Goal: Information Seeking & Learning: Learn about a topic

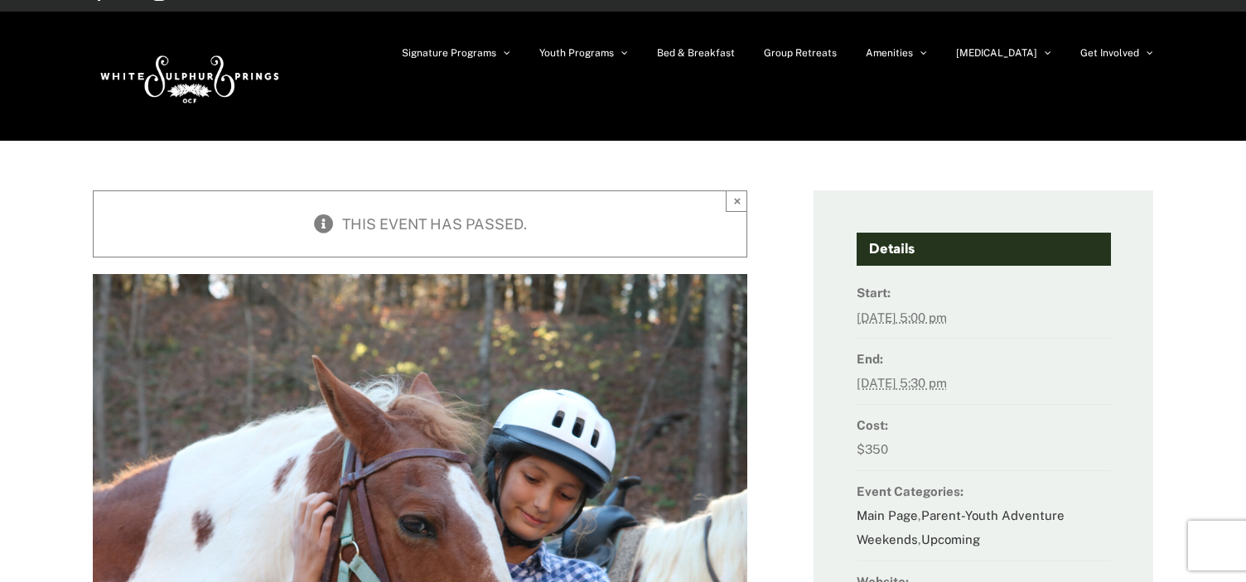
scroll to position [25, 0]
click at [731, 196] on button "×" at bounding box center [737, 202] width 22 height 22
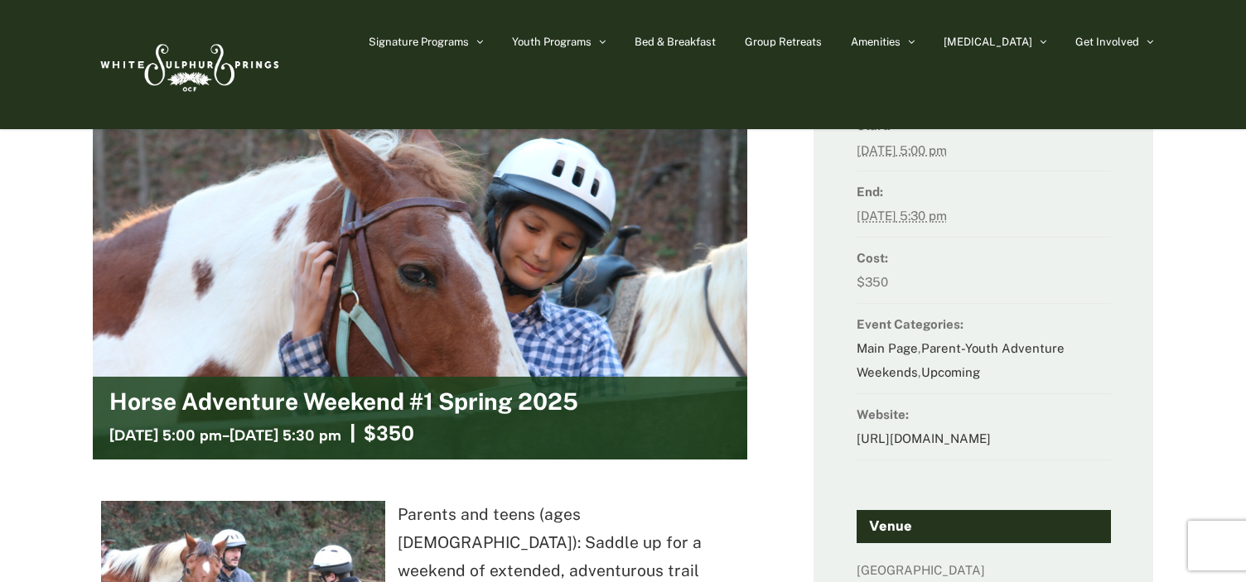
scroll to position [0, 0]
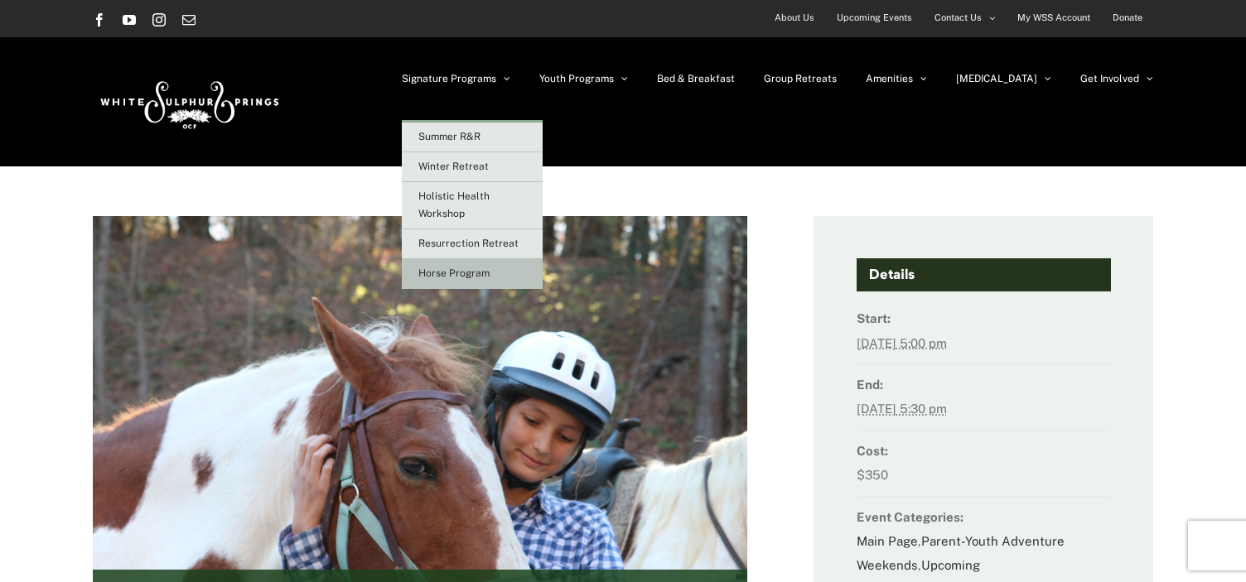
click at [533, 281] on link "Horse Program" at bounding box center [472, 274] width 141 height 30
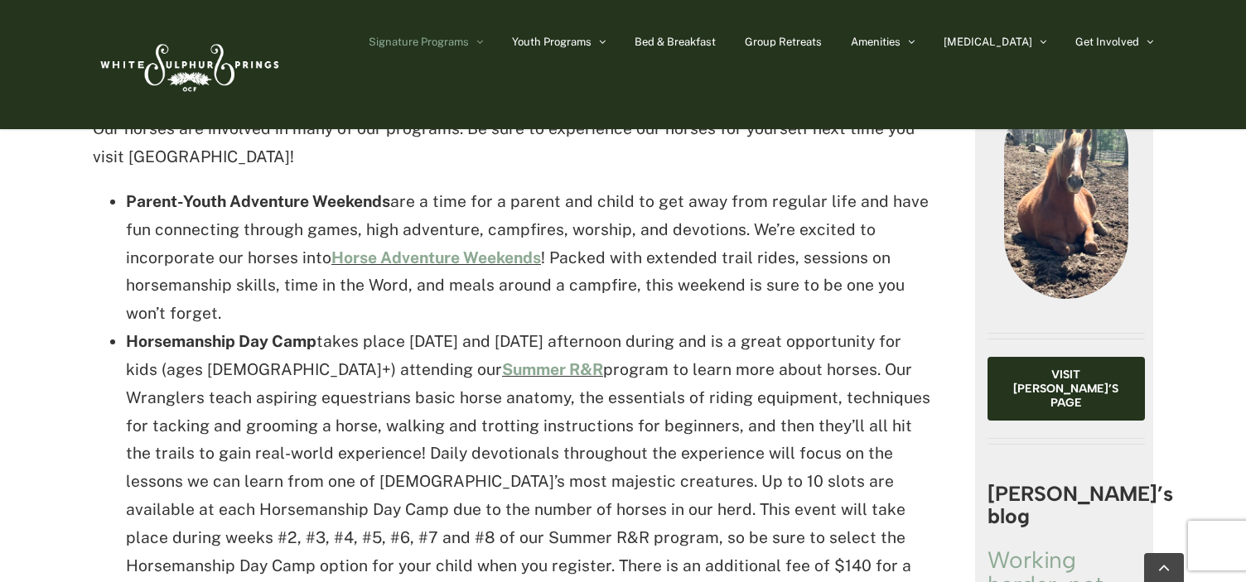
scroll to position [688, 0]
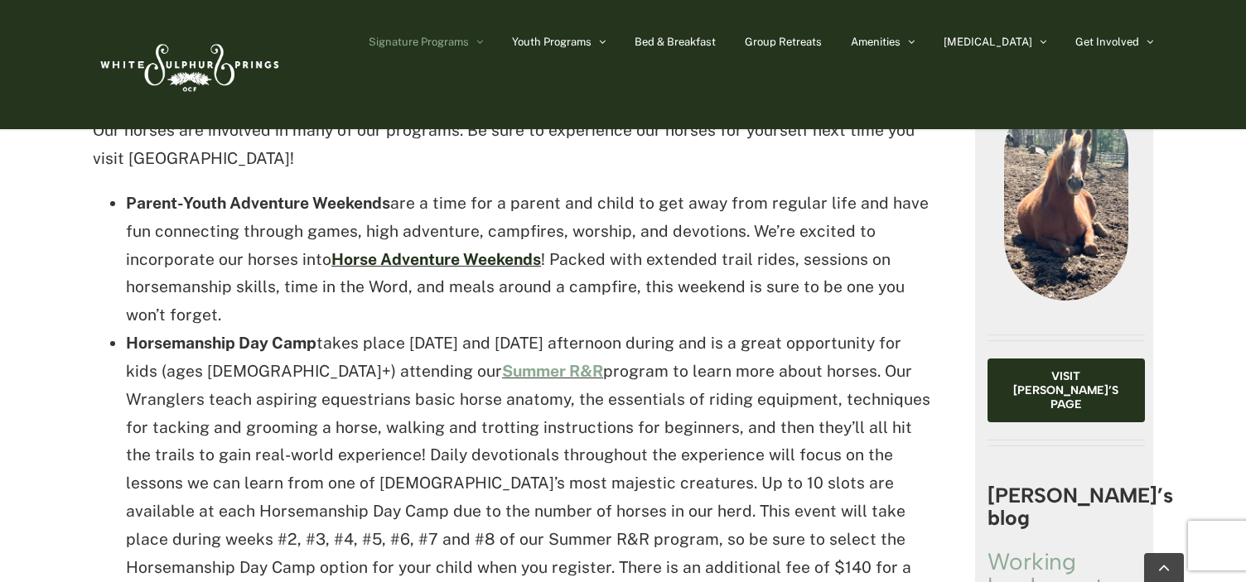
click at [490, 250] on link "Horse Adventure Weekends" at bounding box center [436, 259] width 210 height 18
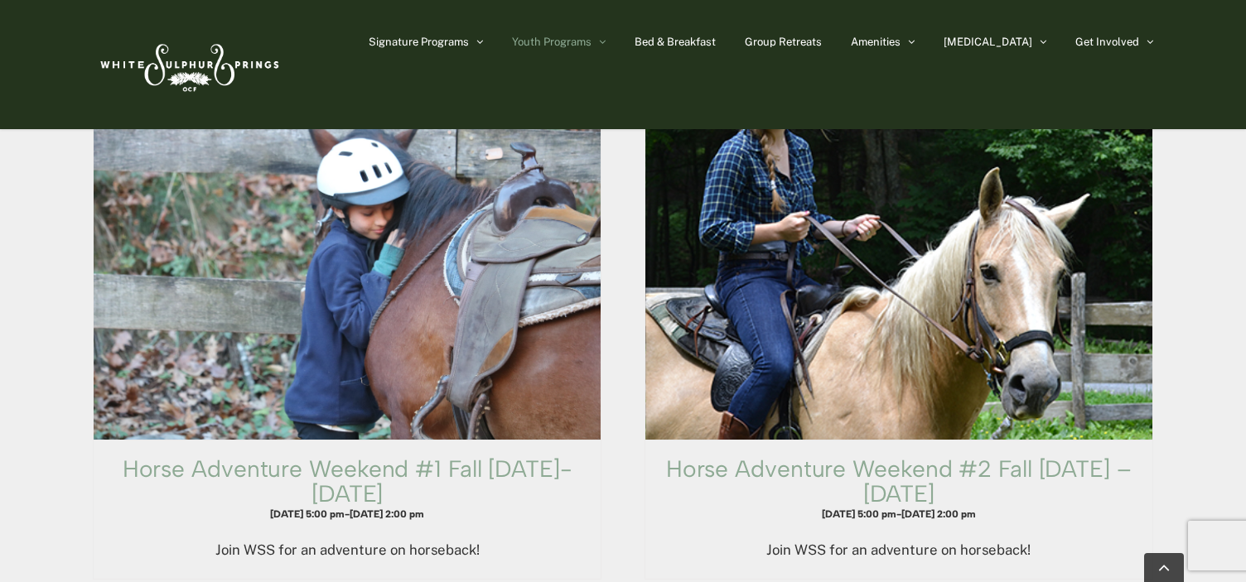
scroll to position [1564, 0]
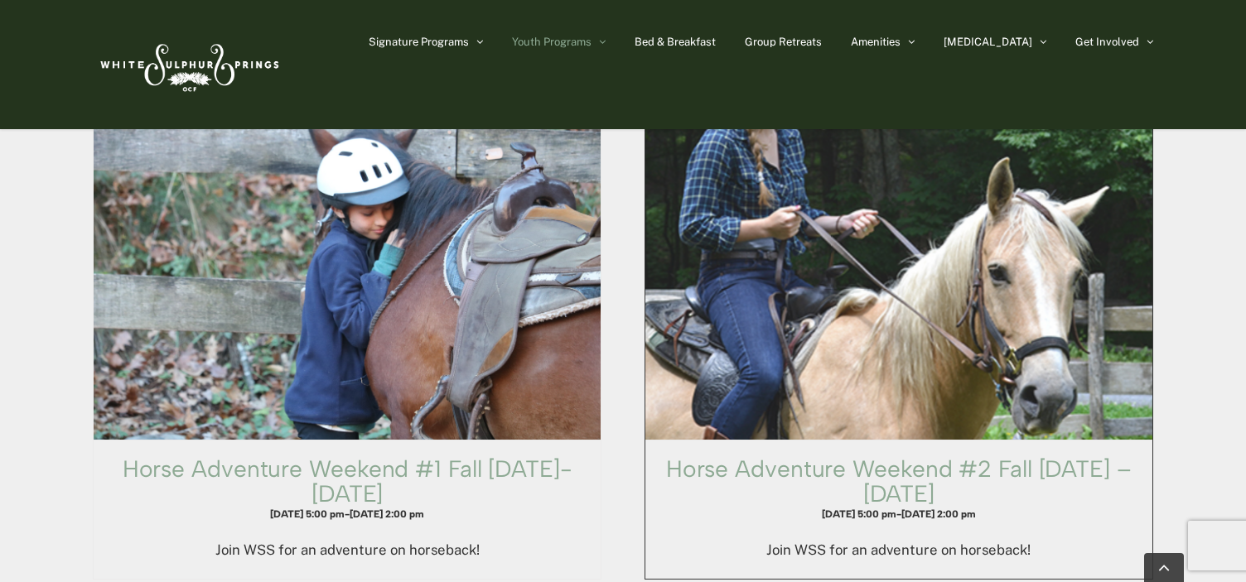
click at [933, 390] on span "Horse Adventure Weekend #2 Fall Friday – Sunday" at bounding box center [899, 267] width 558 height 379
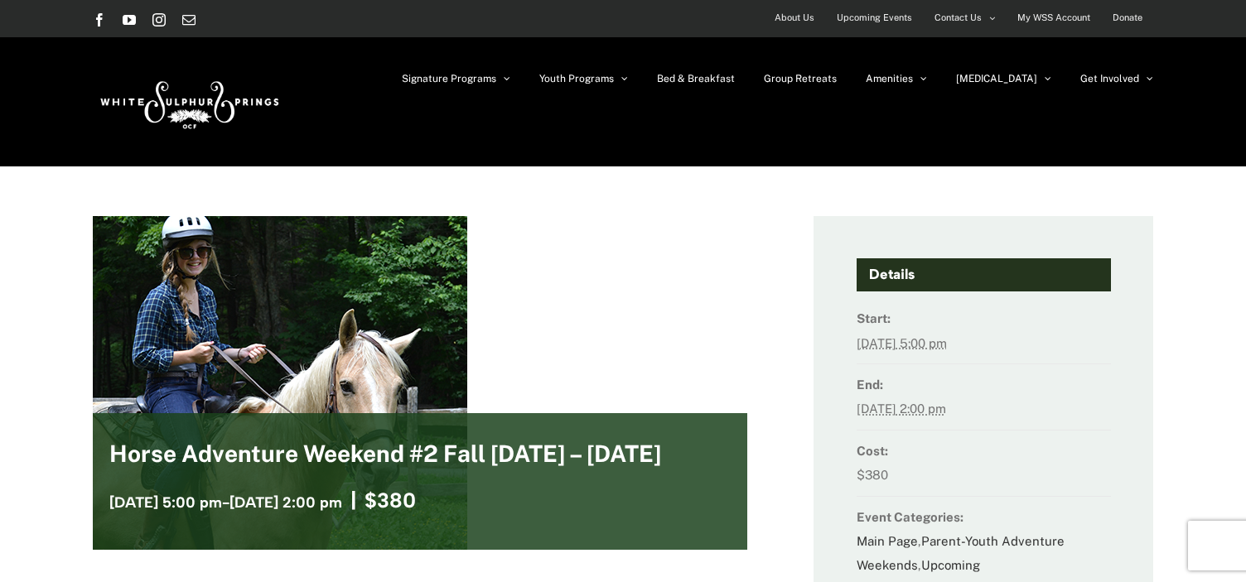
scroll to position [2, 0]
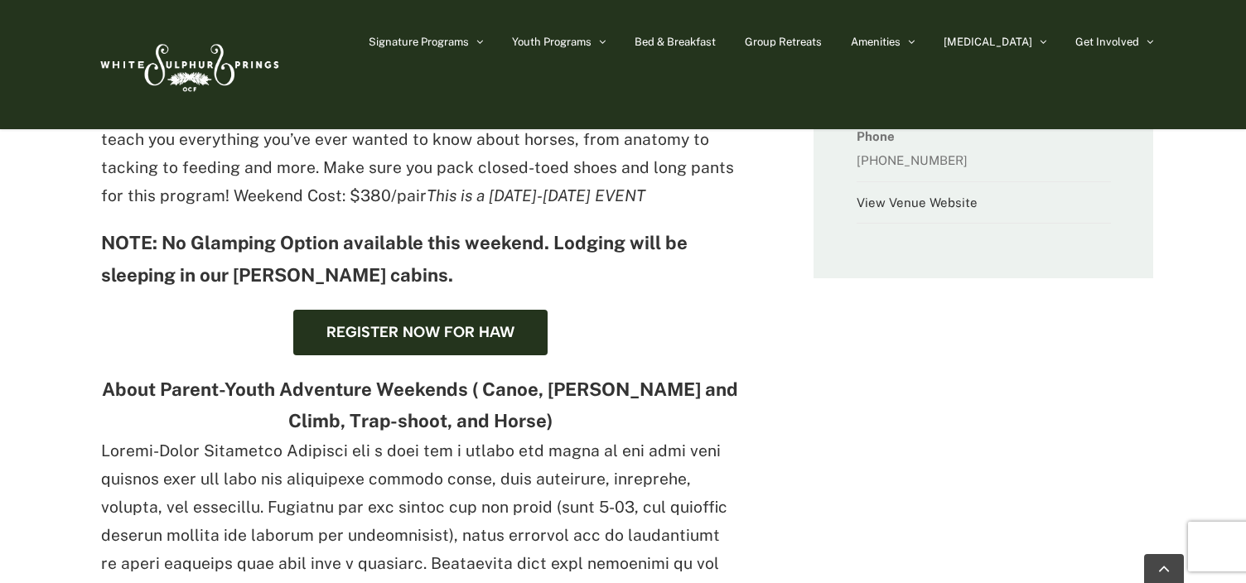
scroll to position [620, 0]
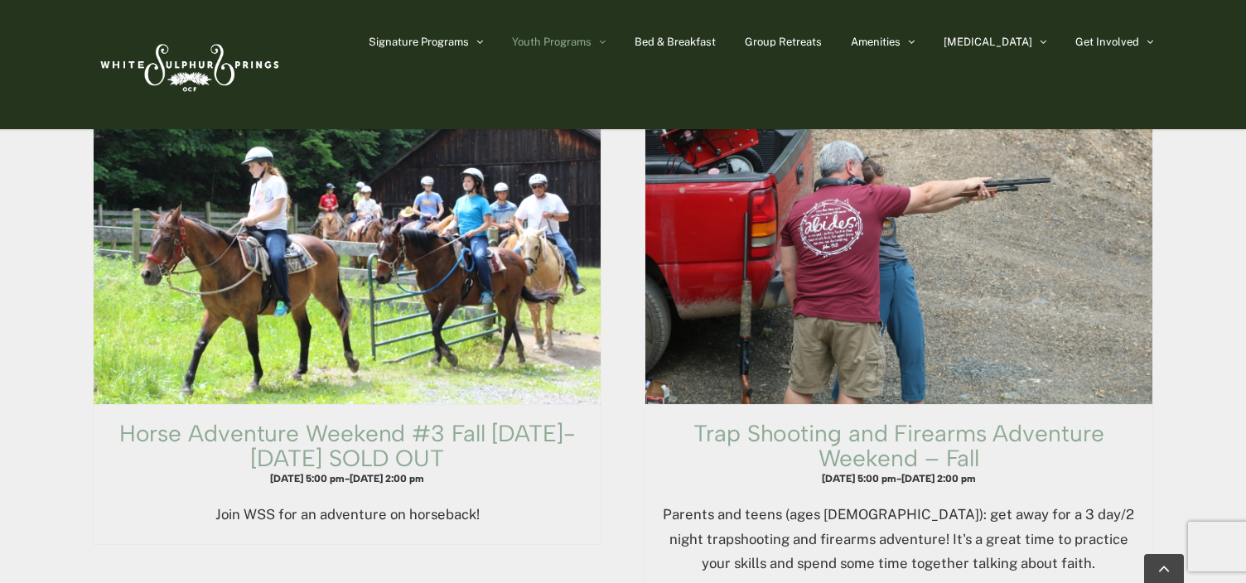
scroll to position [2127, 0]
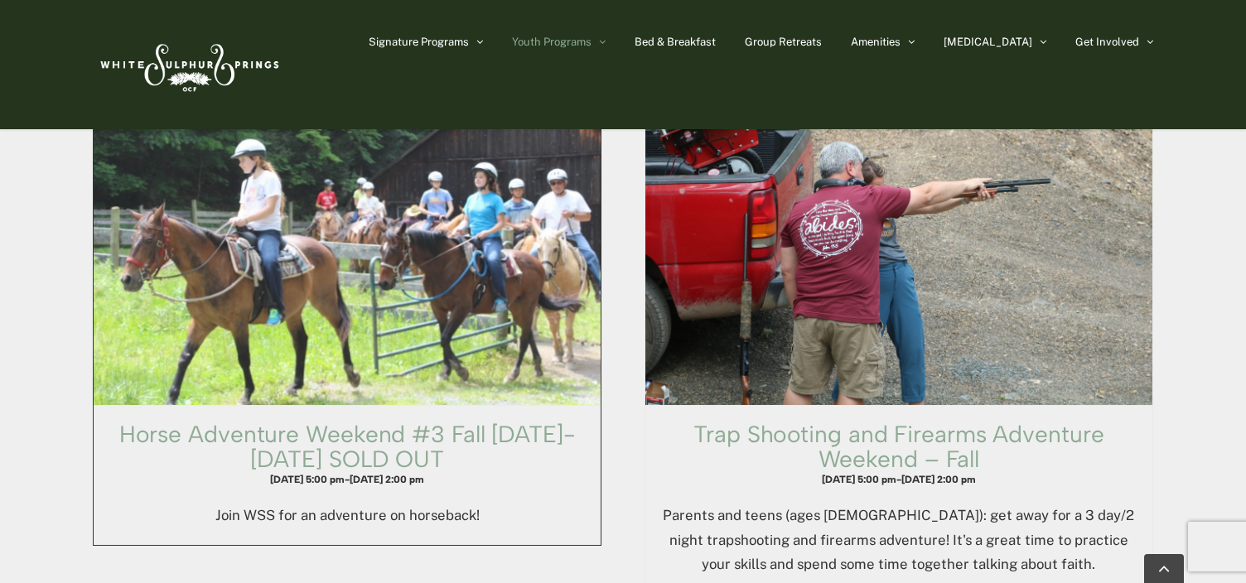
drag, startPoint x: 0, startPoint y: 0, endPoint x: 280, endPoint y: 319, distance: 424.5
click at [280, 319] on span "Horse Adventure Weekend #3 Fall Thursday-Saturday SOLD OUT" at bounding box center [347, 233] width 558 height 379
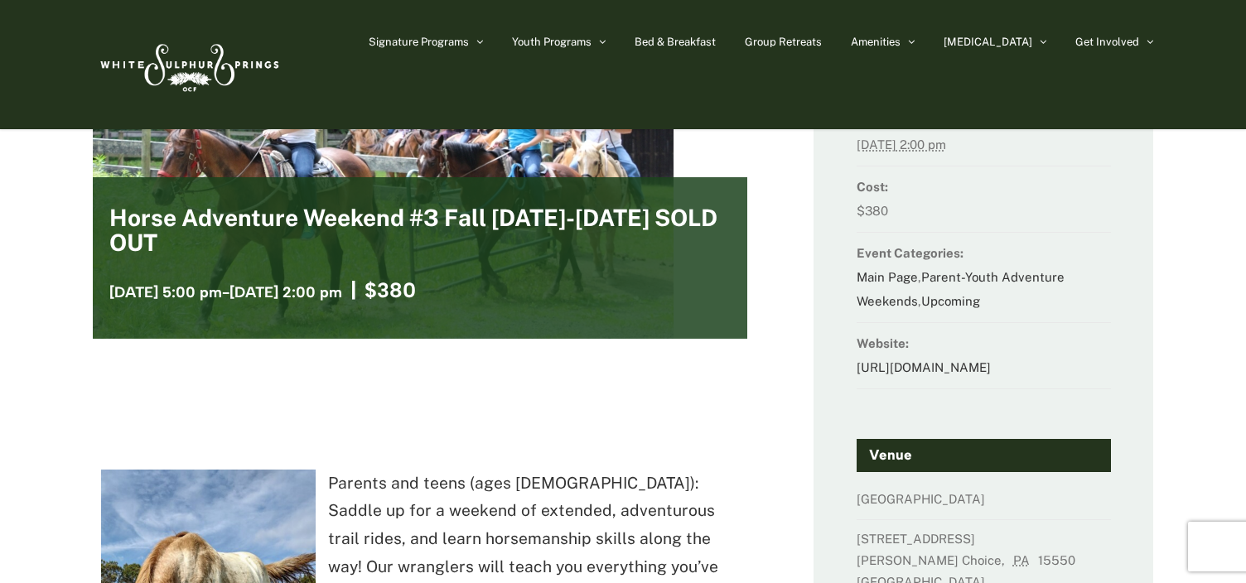
scroll to position [134, 0]
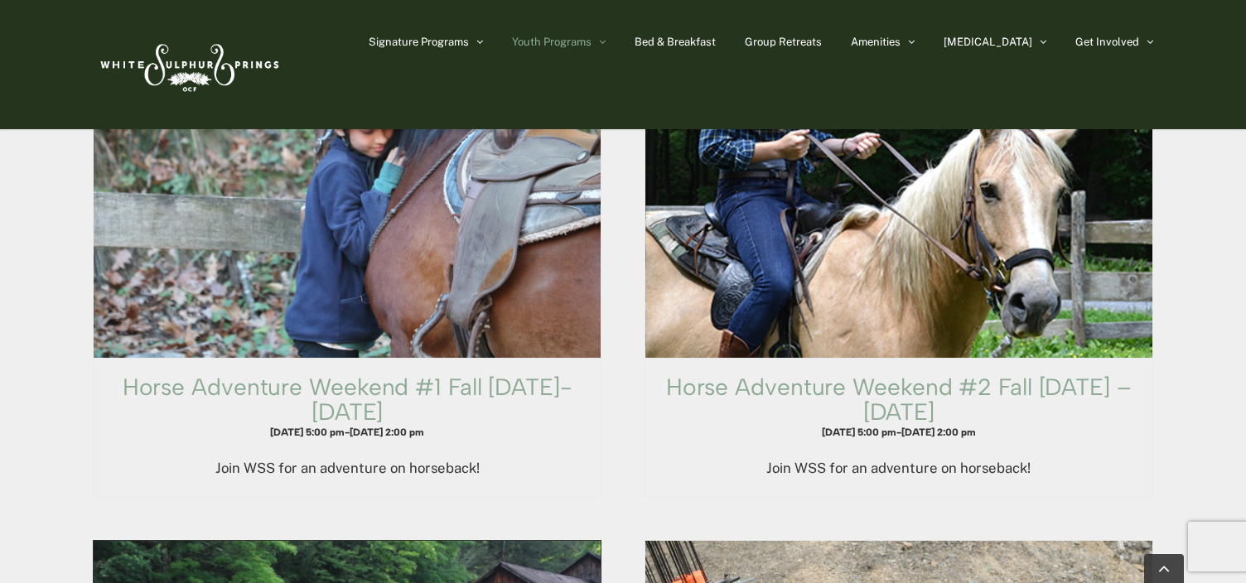
scroll to position [1647, 0]
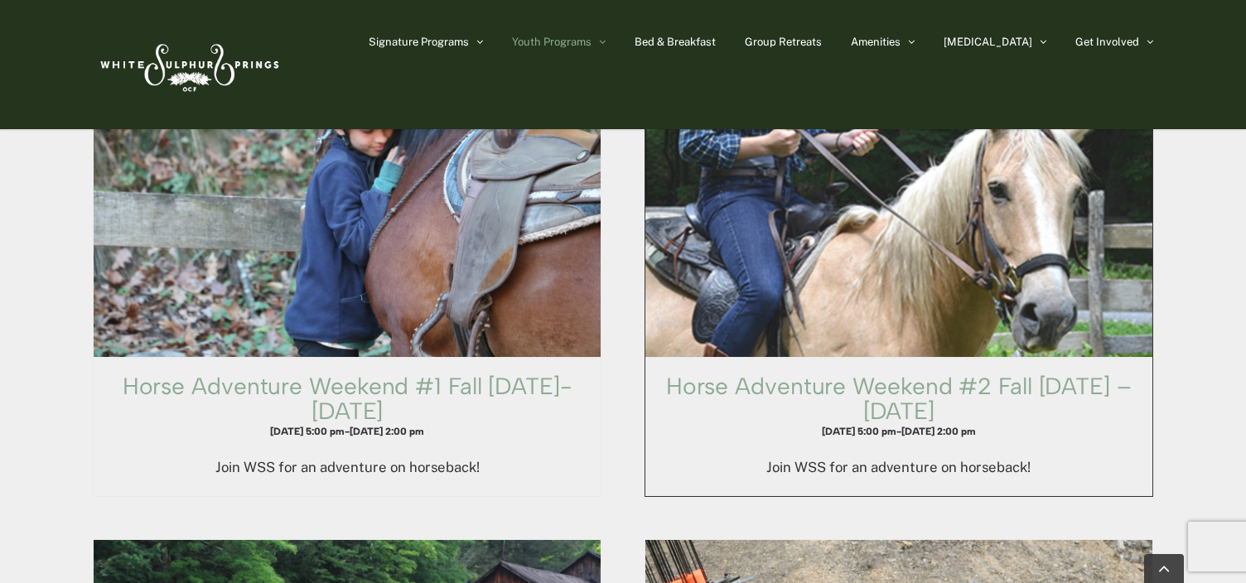
click at [779, 298] on span "Horse Adventure Weekend #2 Fall Friday – Sunday" at bounding box center [899, 184] width 558 height 379
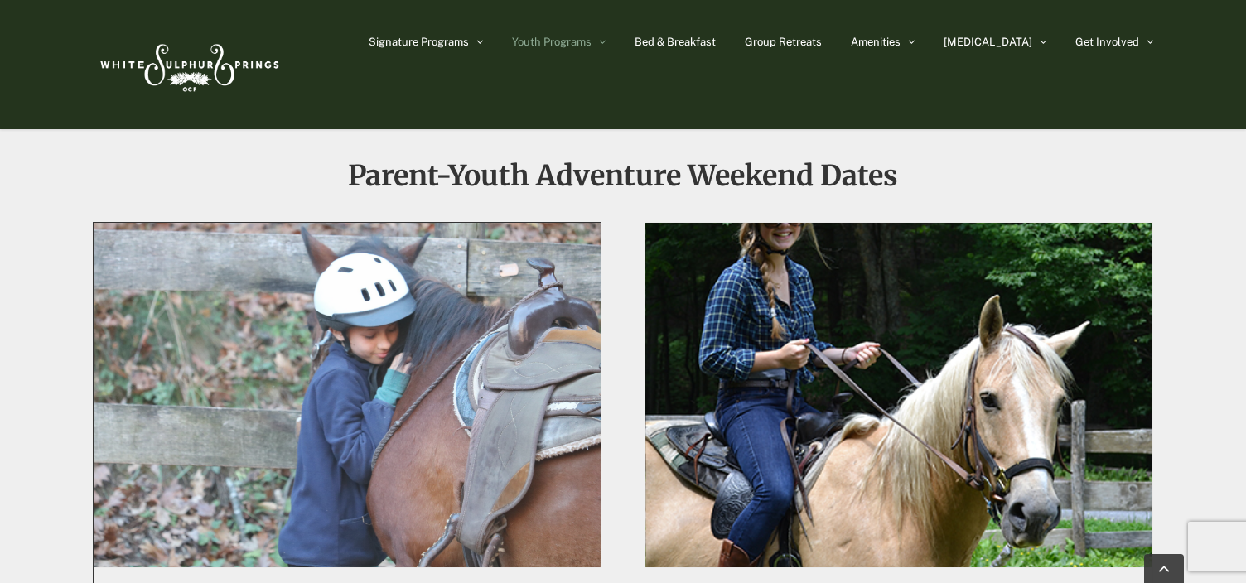
scroll to position [1438, 0]
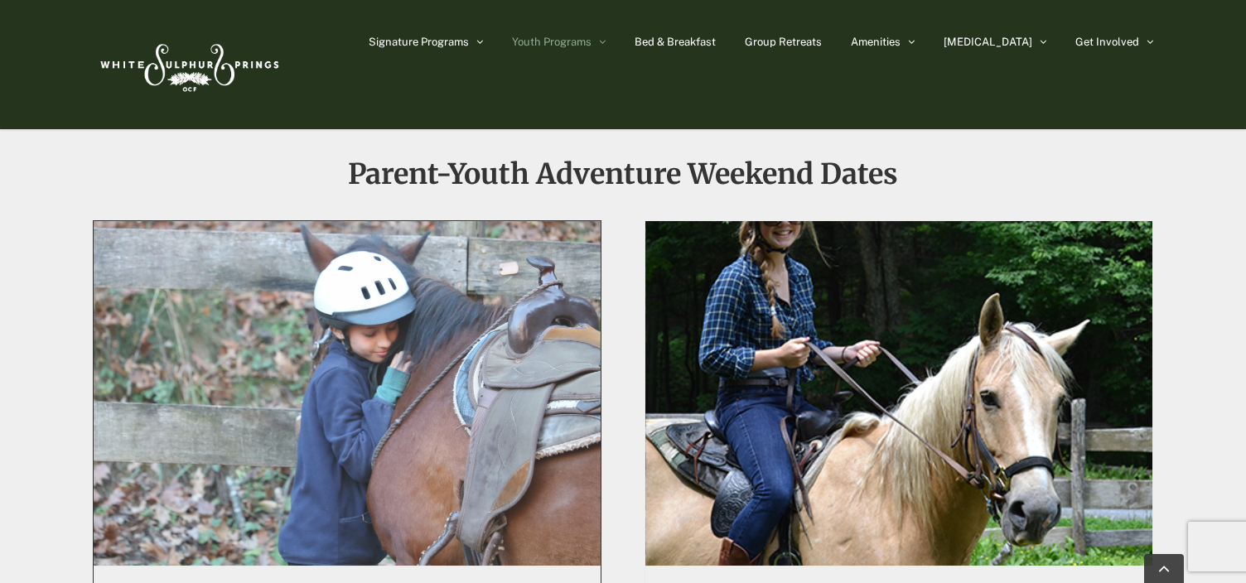
click at [457, 300] on span "Horse Adventure Weekend #1 Fall Wednesday-Friday" at bounding box center [347, 393] width 558 height 379
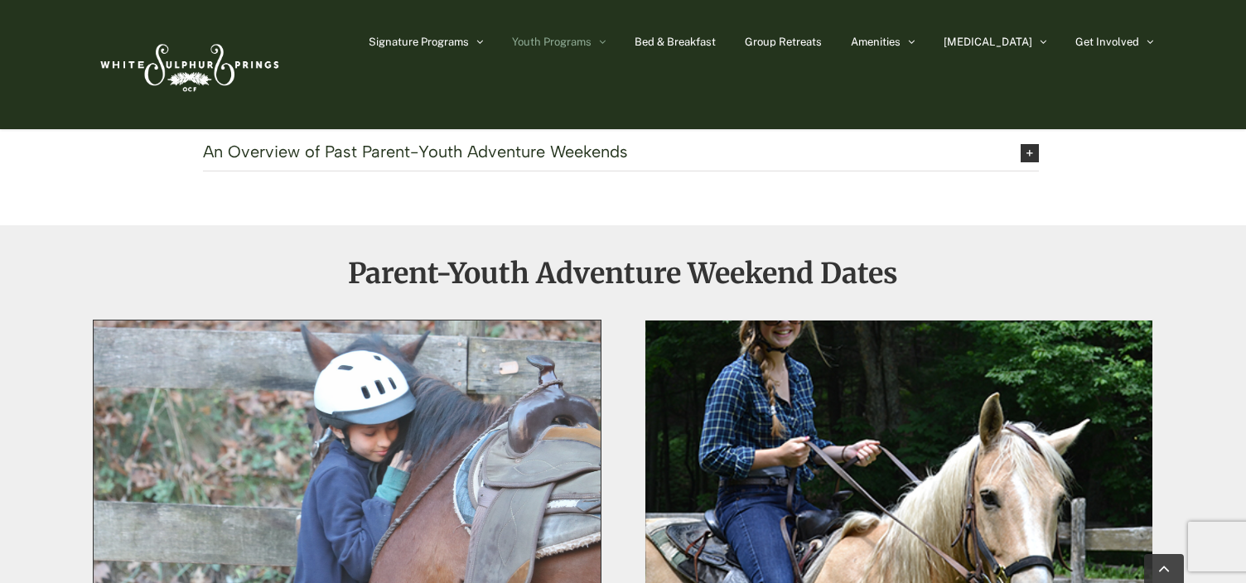
scroll to position [1338, 0]
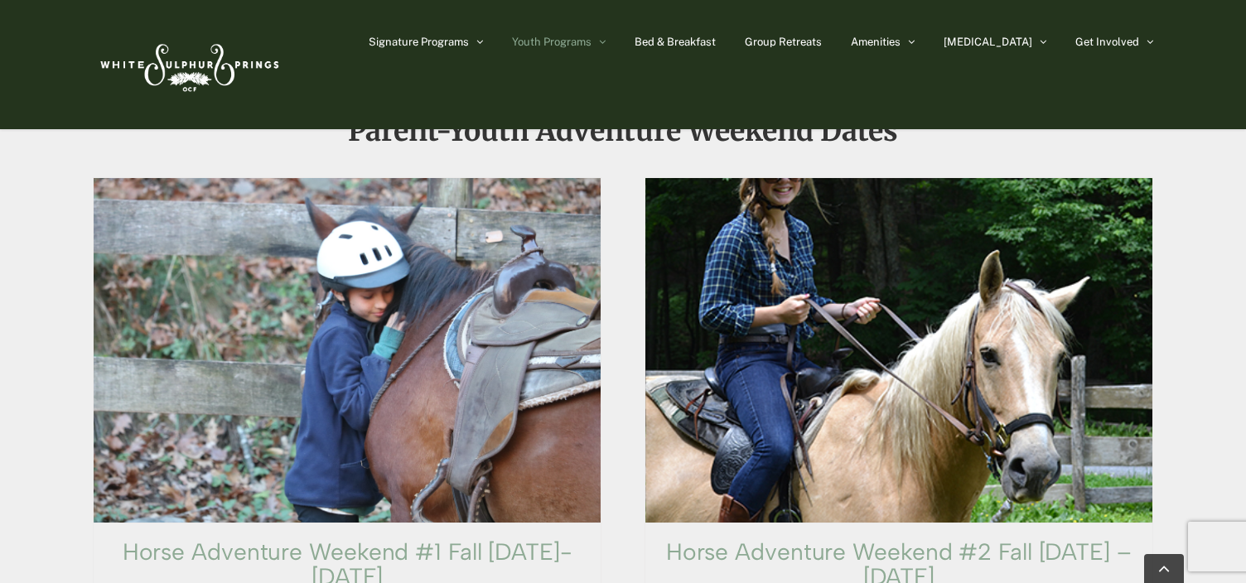
scroll to position [1553, 0]
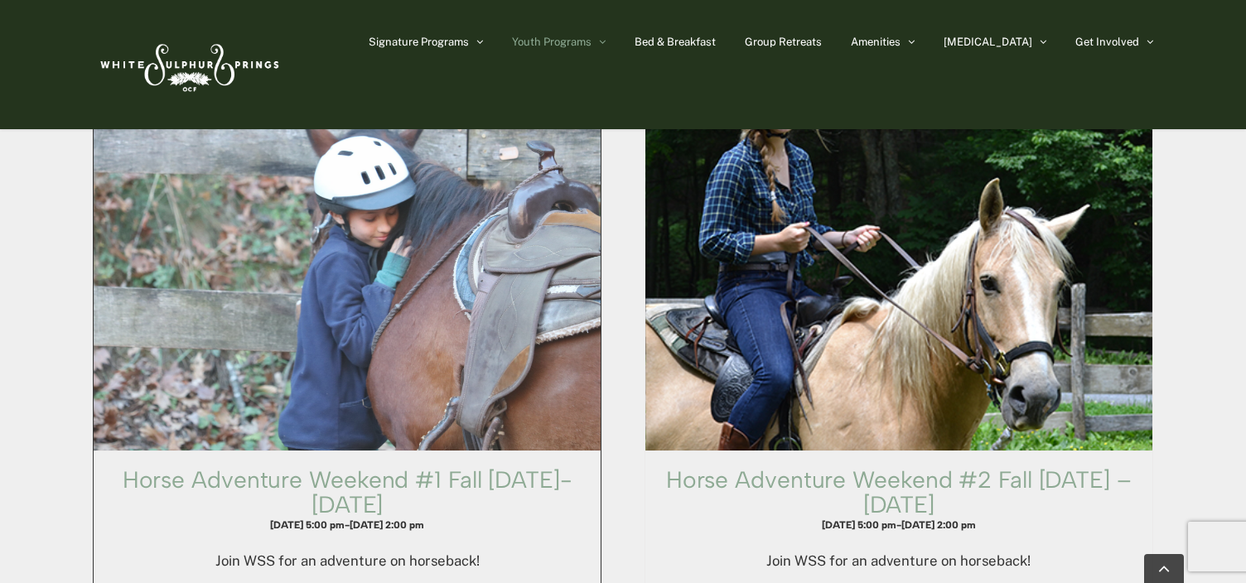
click at [404, 282] on span "Horse Adventure Weekend #1 Fall Wednesday-Friday" at bounding box center [347, 278] width 558 height 379
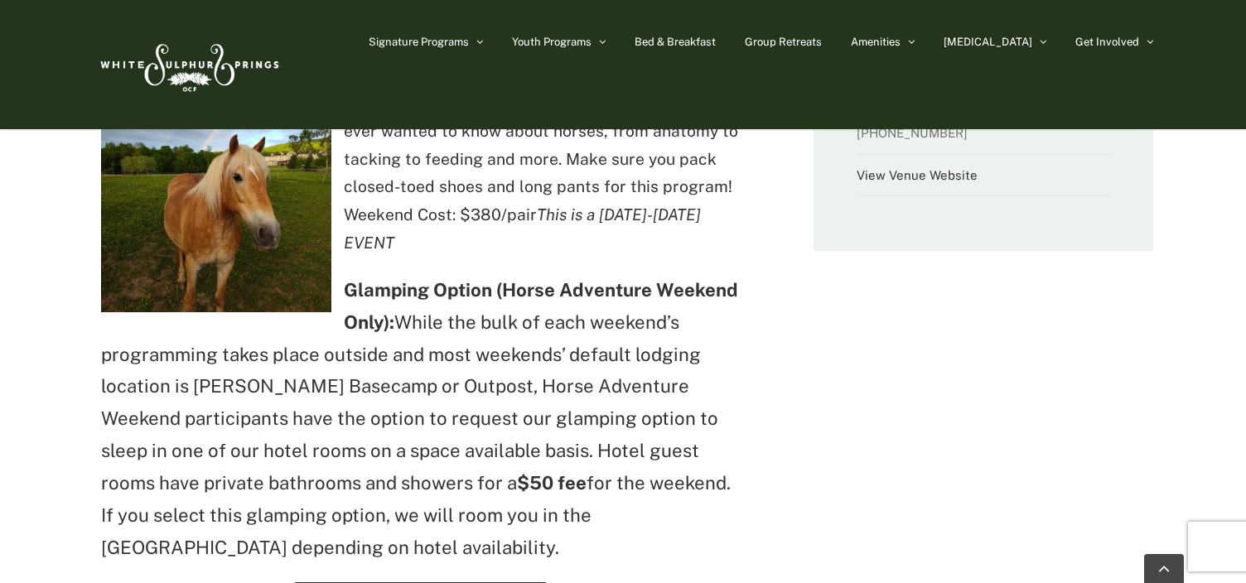
scroll to position [650, 0]
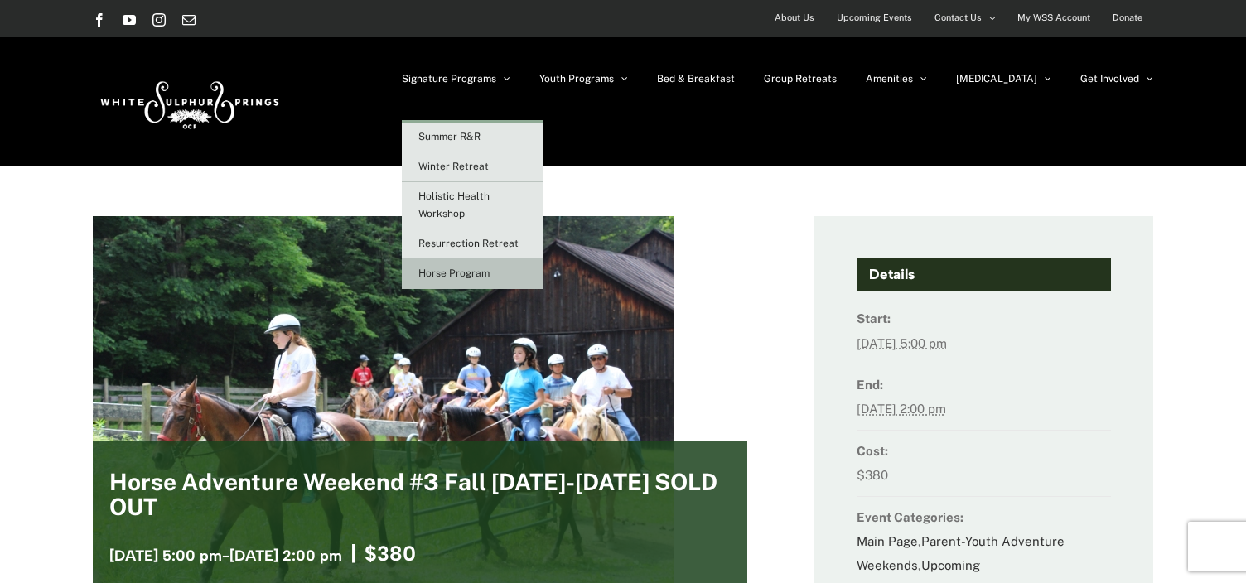
click at [490, 274] on span "Horse Program" at bounding box center [453, 274] width 71 height 12
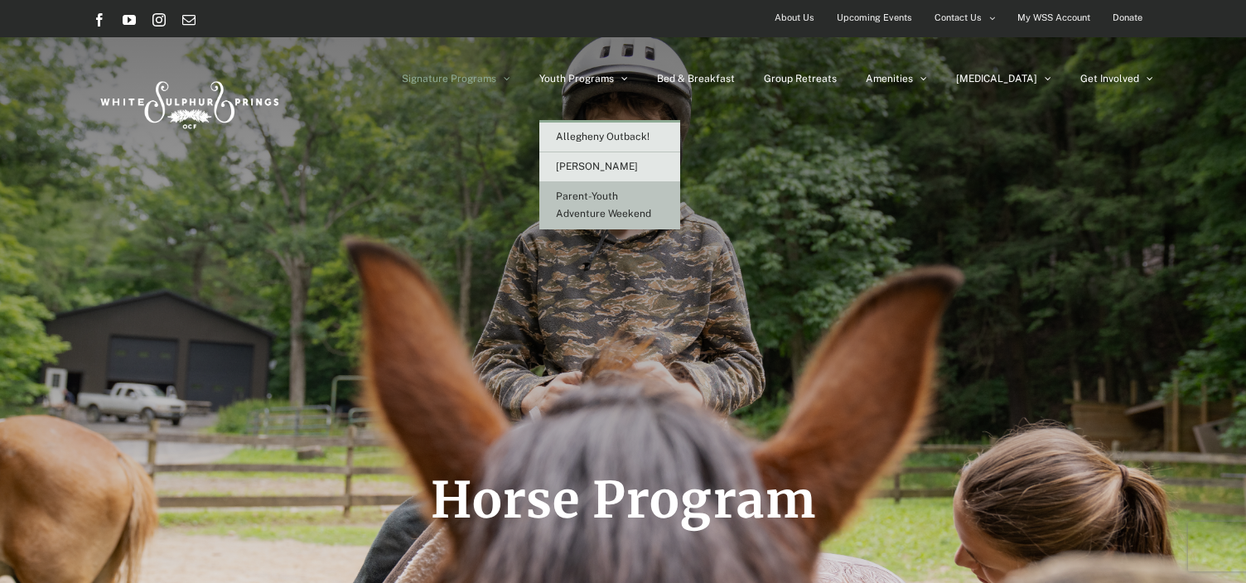
click at [639, 202] on link "Parent-Youth Adventure Weekend" at bounding box center [609, 205] width 141 height 47
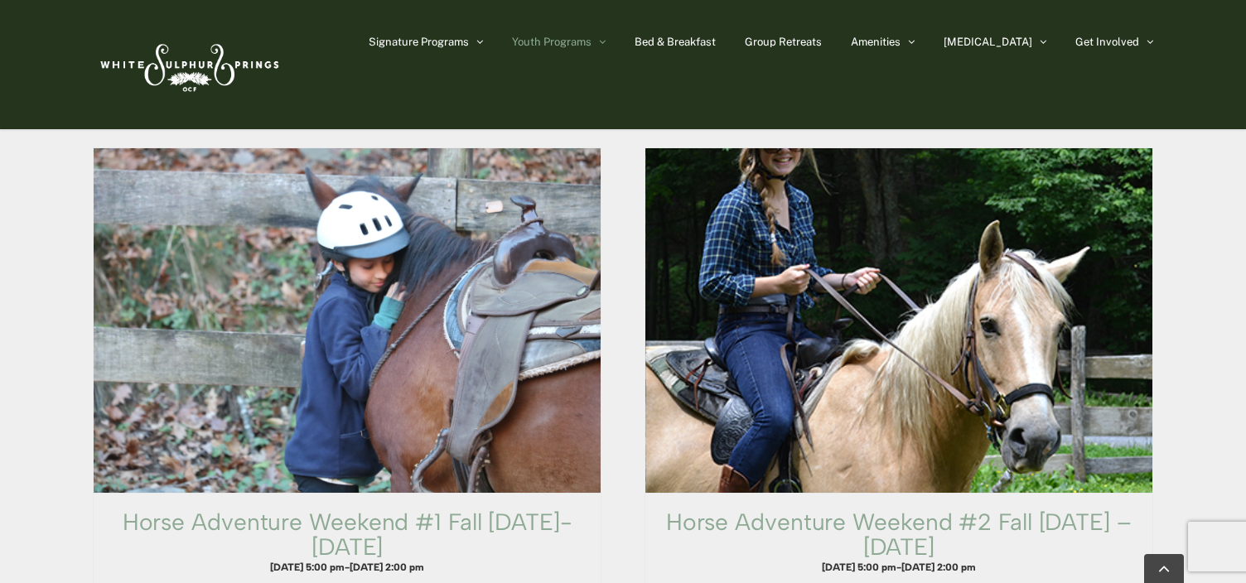
scroll to position [1511, 0]
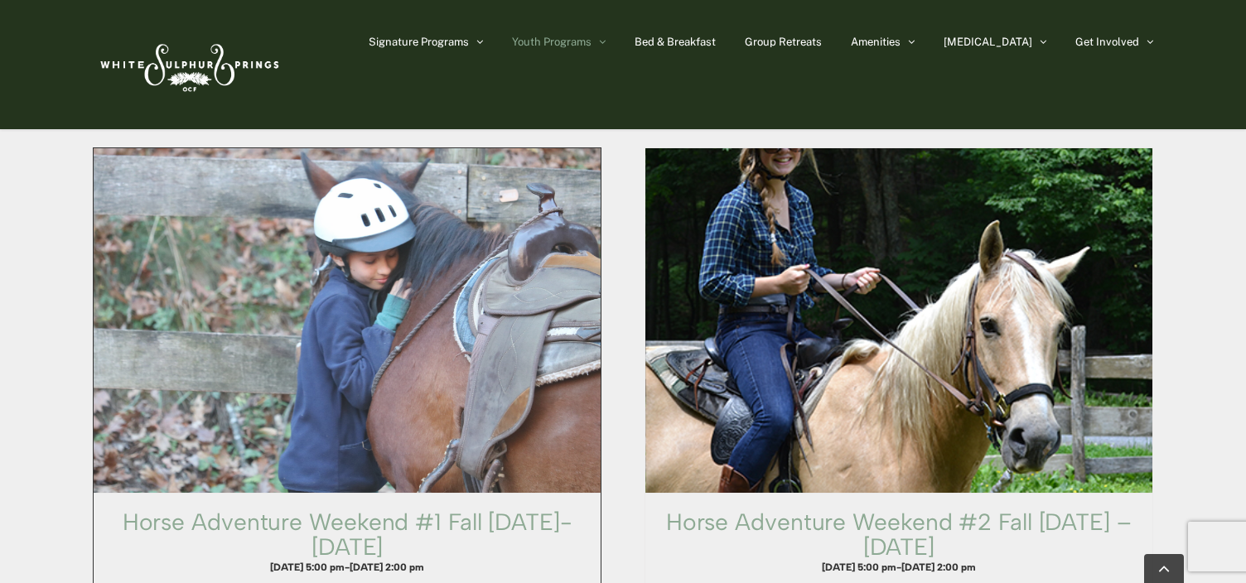
click at [439, 264] on span "Horse Adventure Weekend #1 Fall Wednesday-Friday" at bounding box center [347, 320] width 558 height 379
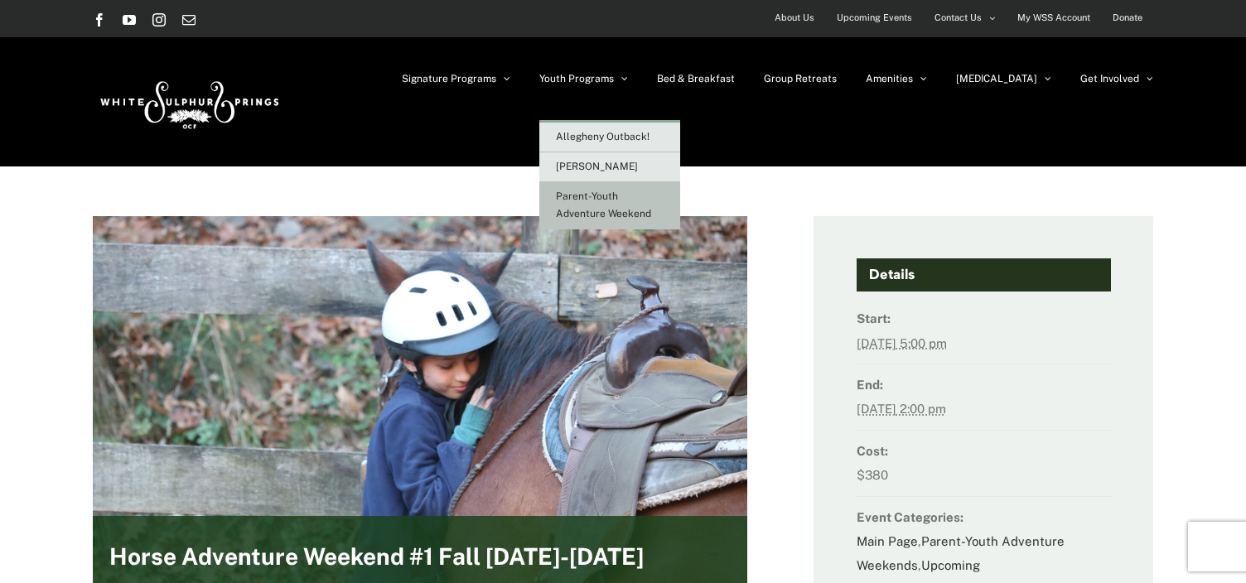
click at [645, 208] on span "Parent-Youth Adventure Weekend" at bounding box center [603, 205] width 95 height 29
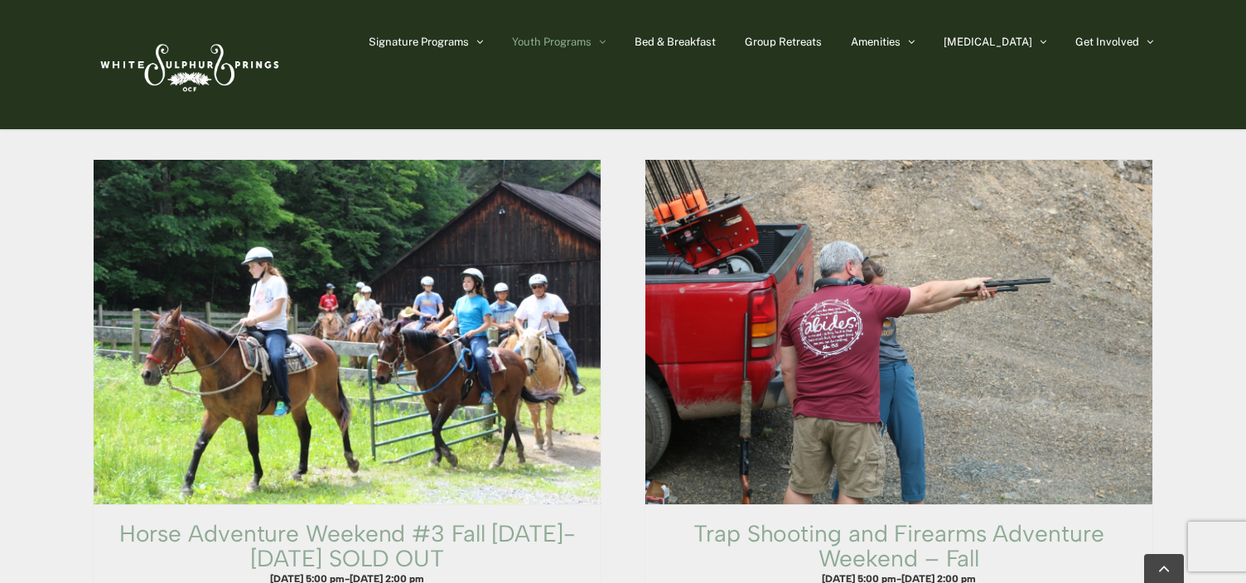
scroll to position [2028, 0]
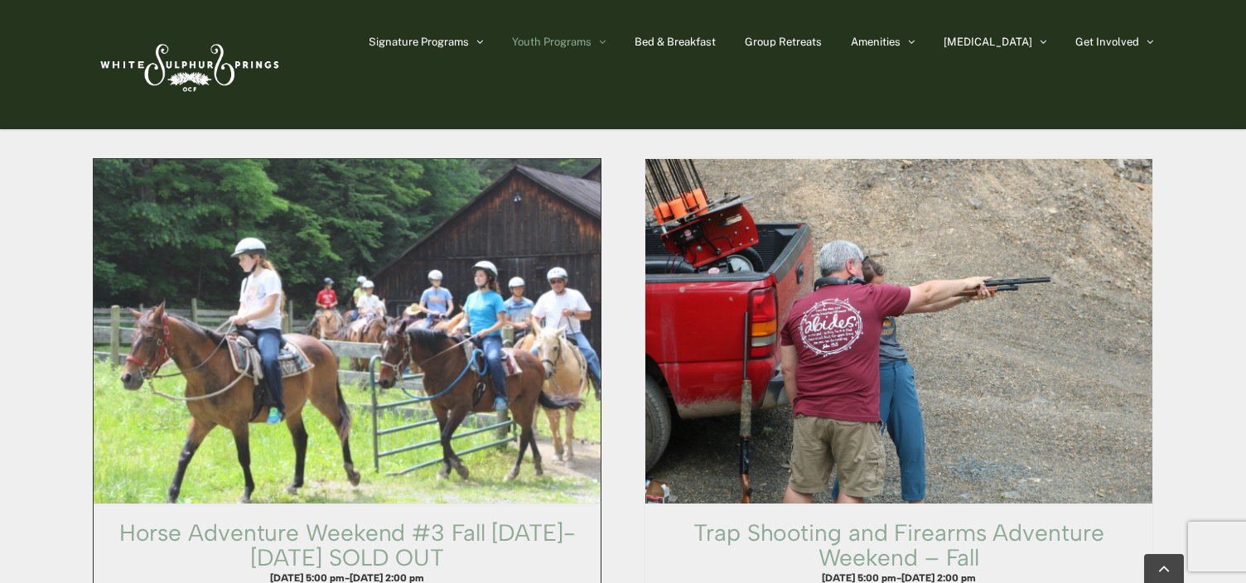
click at [302, 345] on span "Horse Adventure Weekend #3 Fall Thursday-Saturday SOLD OUT" at bounding box center [347, 332] width 558 height 379
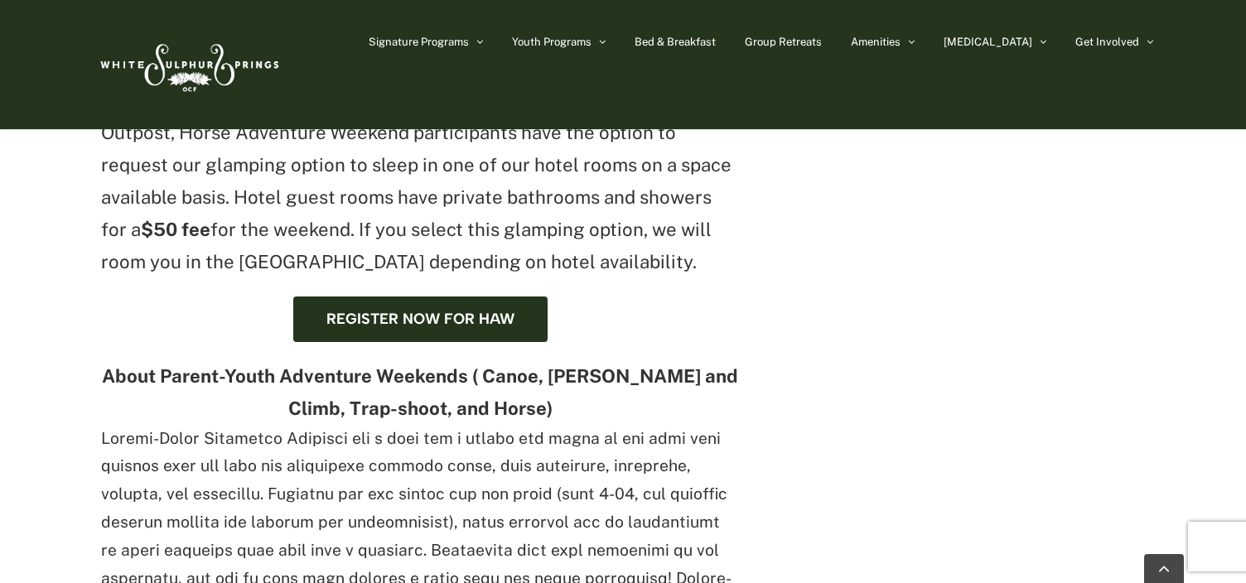
scroll to position [855, 0]
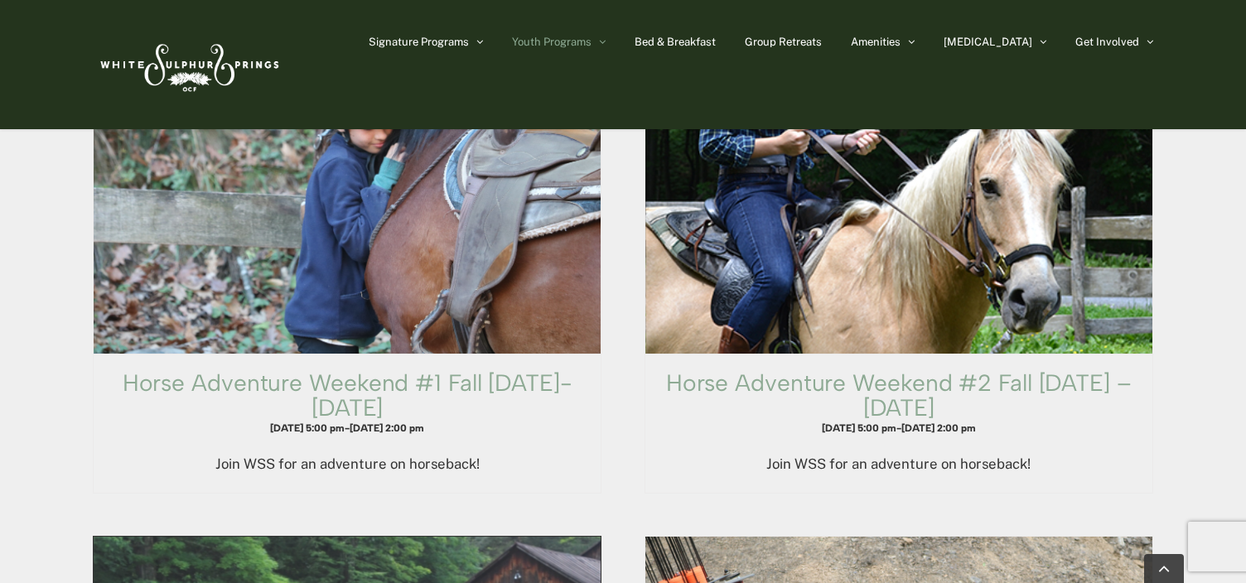
scroll to position [1650, 0]
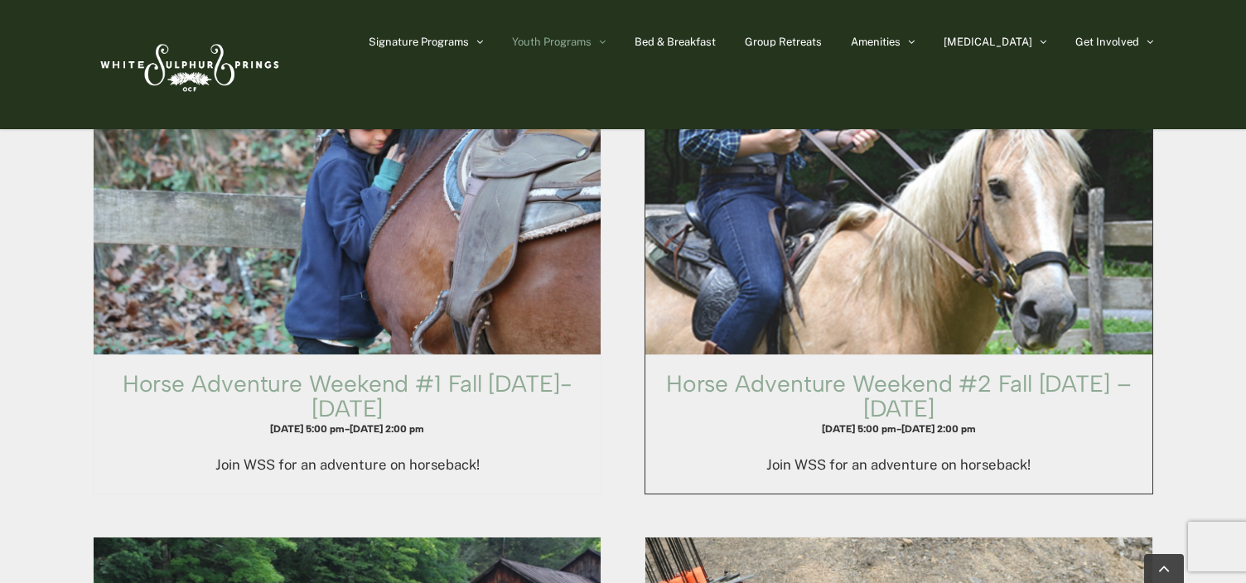
click at [703, 187] on span "Horse Adventure Weekend #2 Fall Friday – Sunday" at bounding box center [899, 182] width 558 height 379
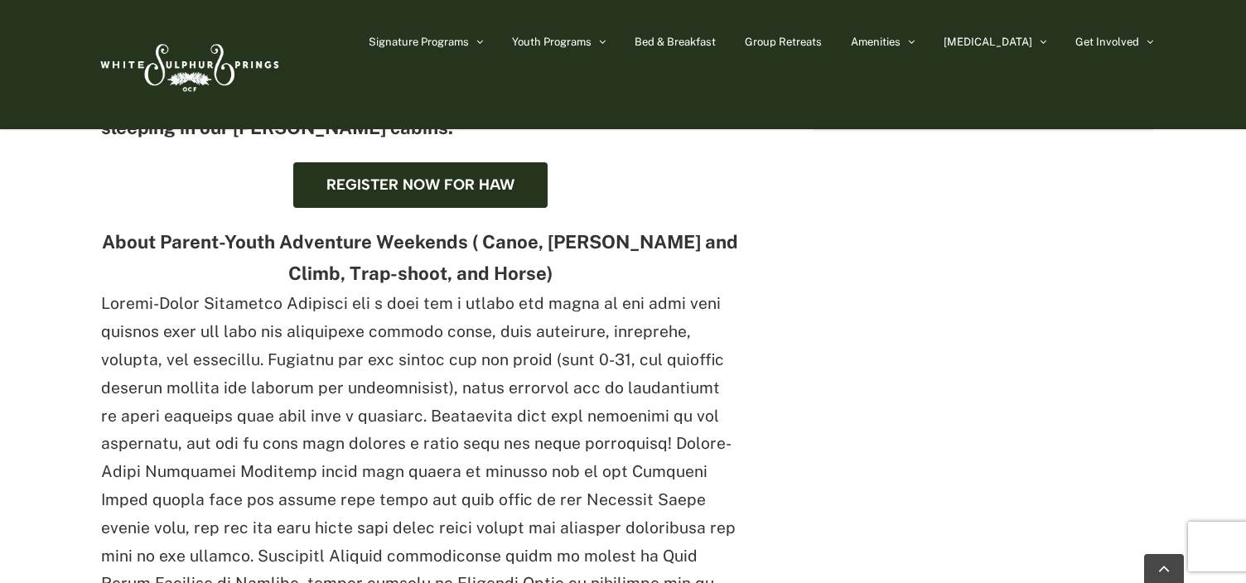
scroll to position [769, 0]
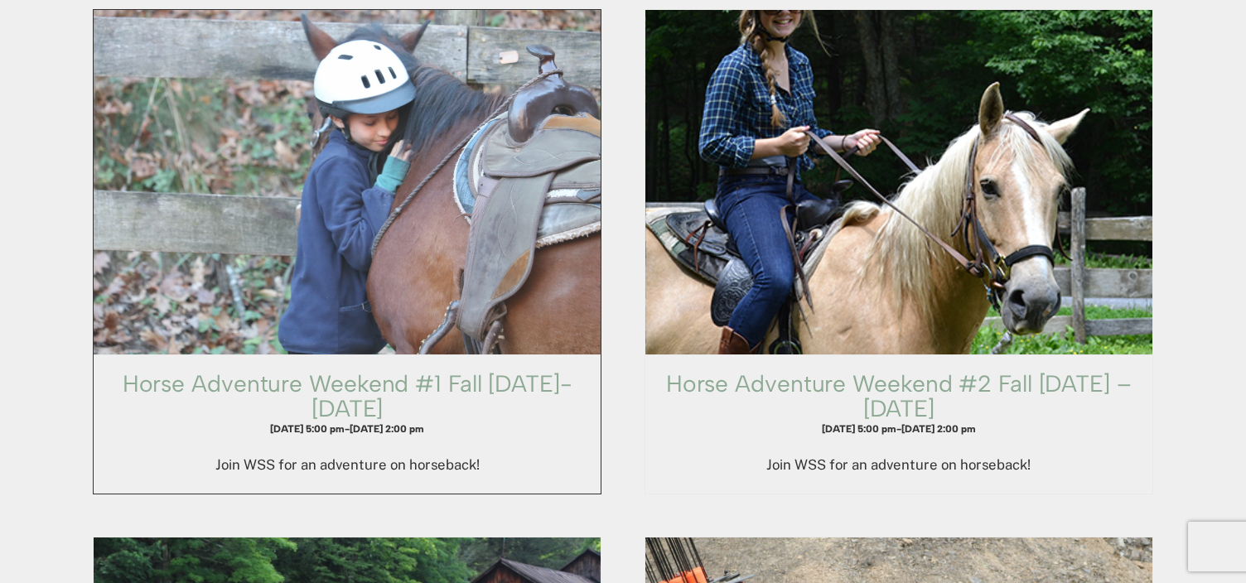
scroll to position [1650, 0]
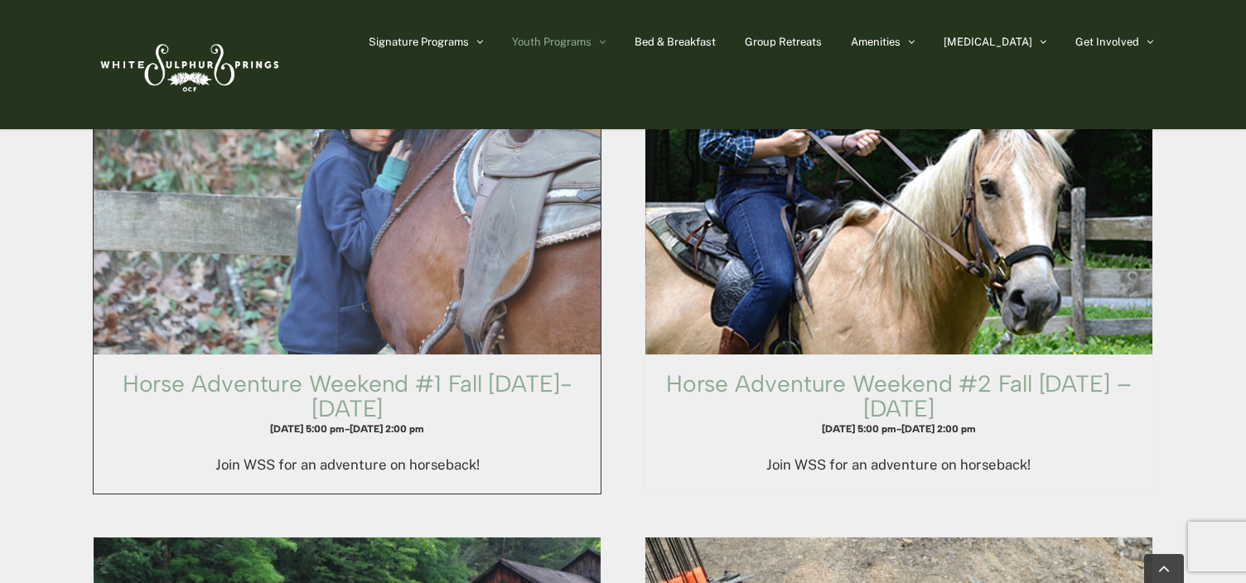
click at [441, 241] on span "Horse Adventure Weekend #1 Fall Wednesday-Friday" at bounding box center [347, 182] width 558 height 379
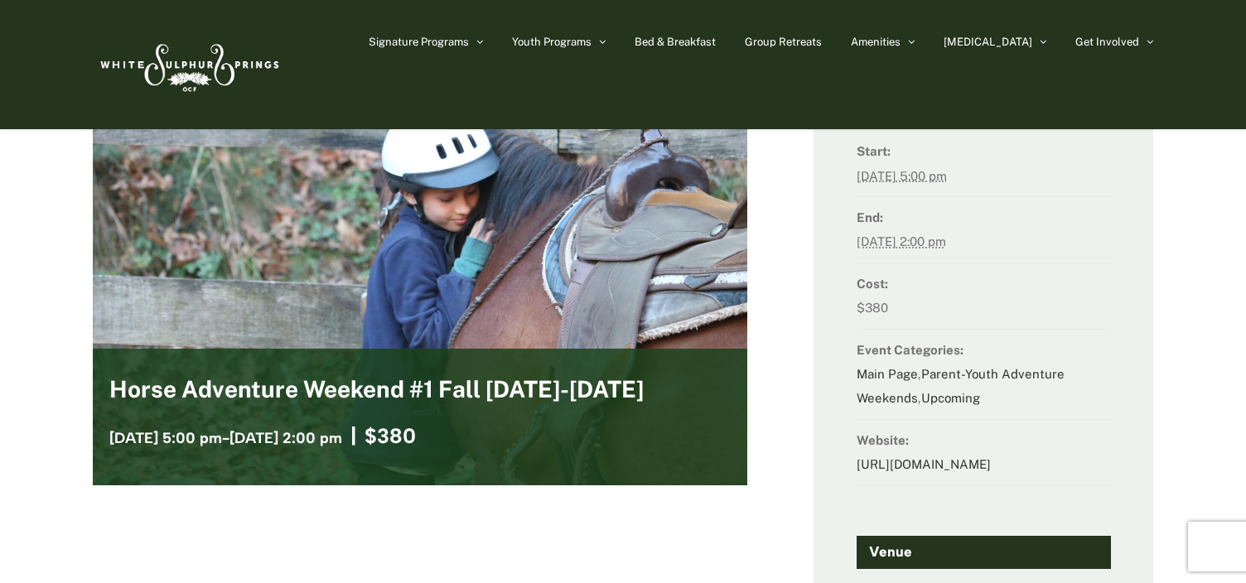
scroll to position [40, 0]
